Goal: Navigation & Orientation: Find specific page/section

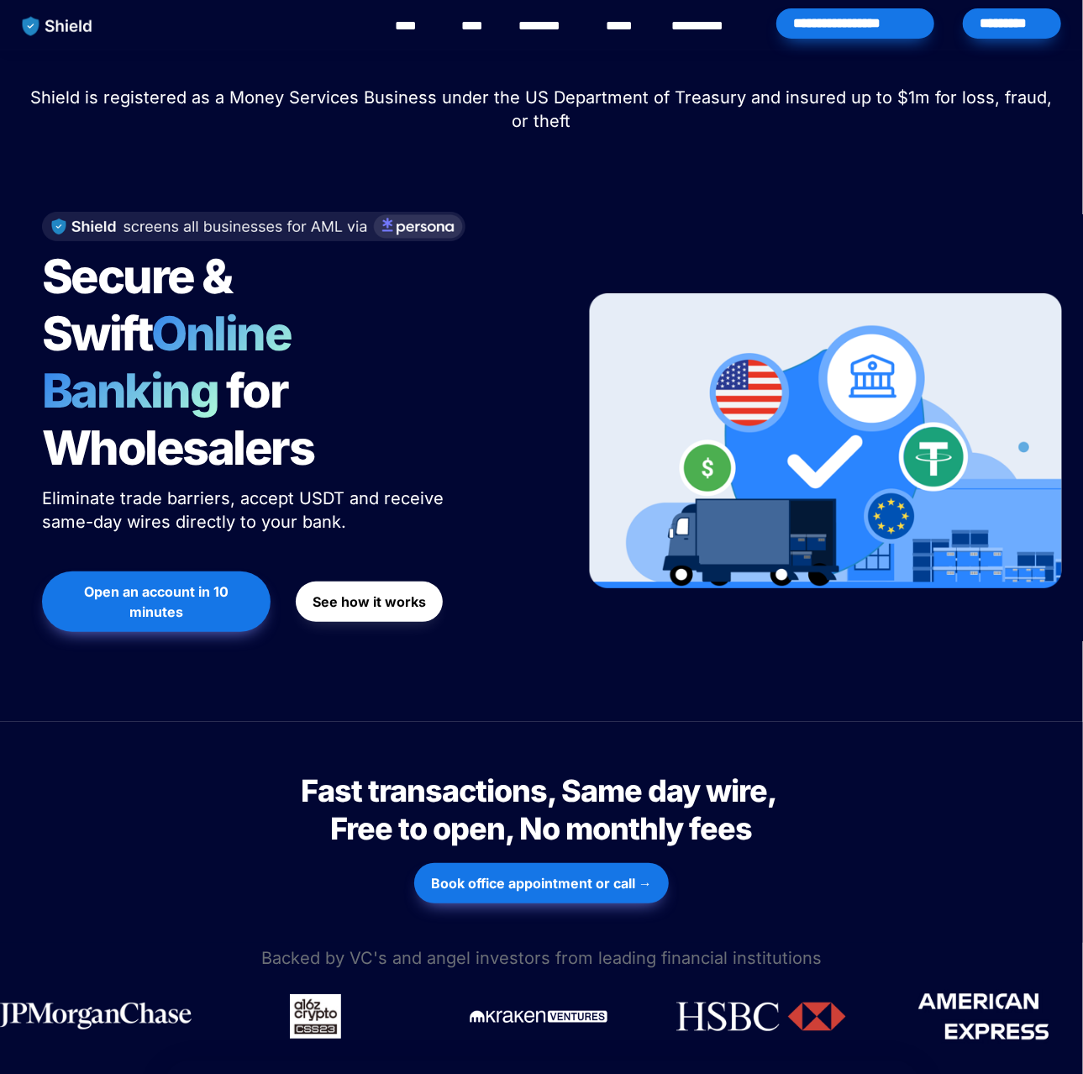
click at [563, 28] on link "********" at bounding box center [549, 26] width 60 height 20
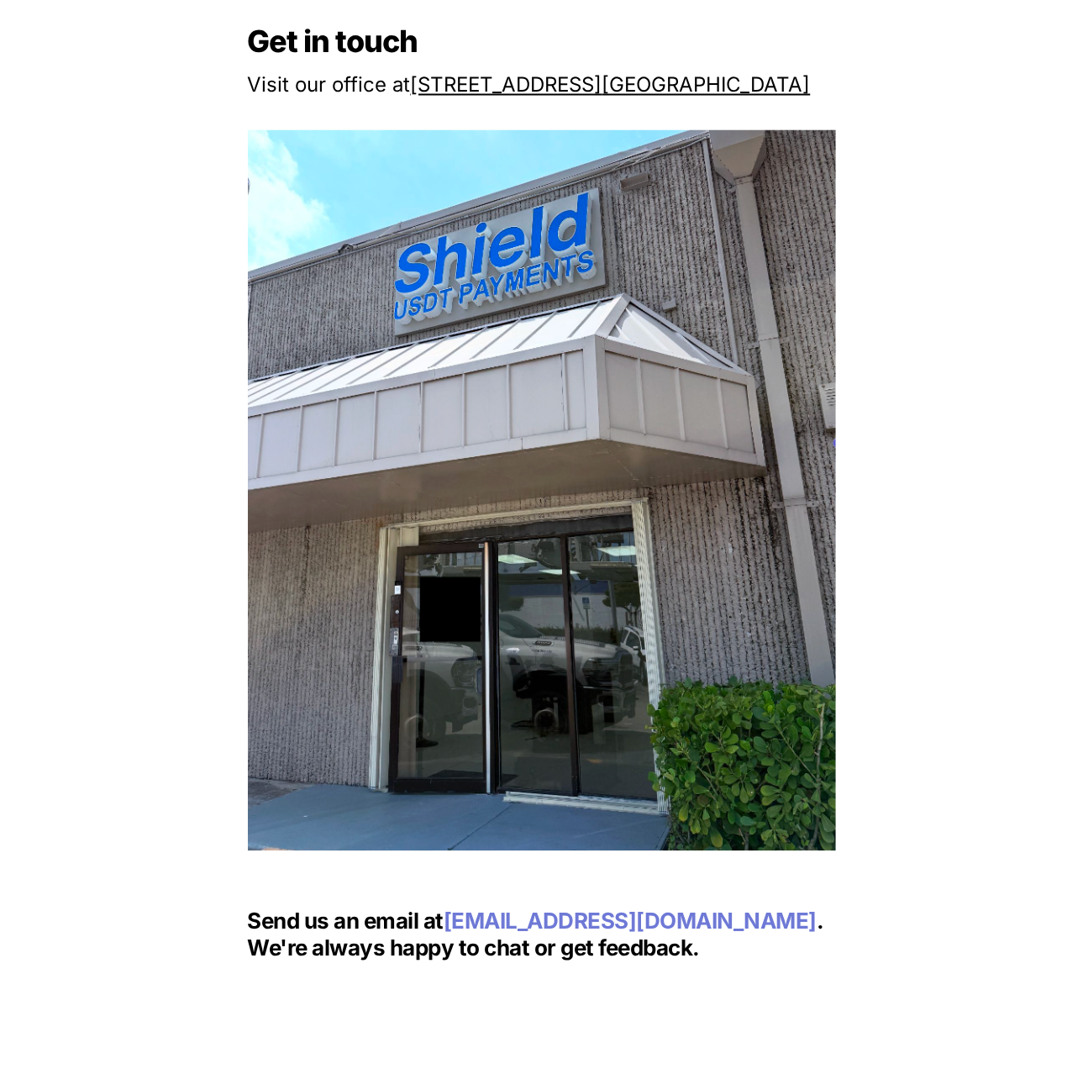
scroll to position [1597, 0]
